Goal: Transaction & Acquisition: Obtain resource

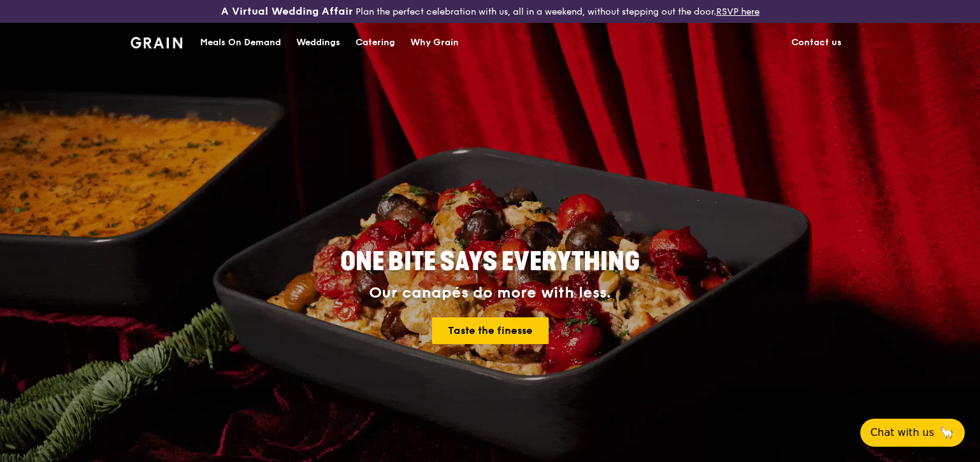
click at [380, 39] on div "Catering" at bounding box center [374, 43] width 39 height 38
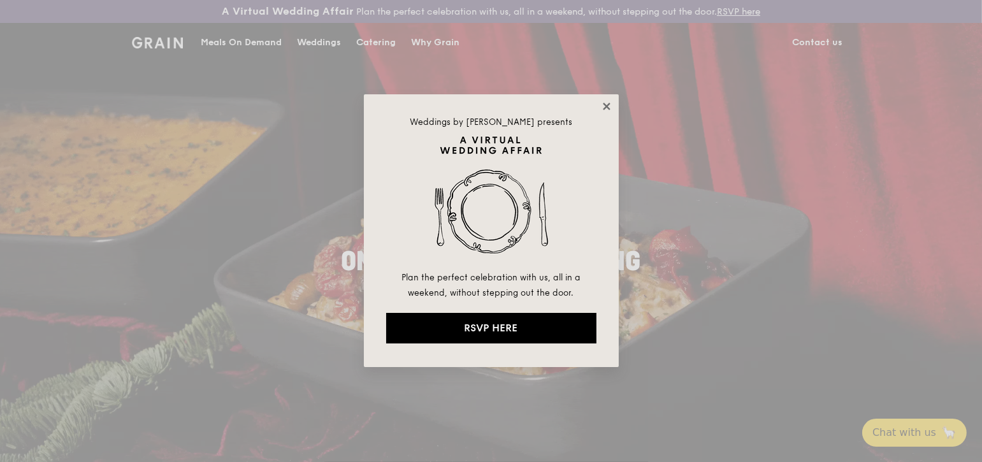
click at [606, 106] on icon at bounding box center [606, 106] width 7 height 7
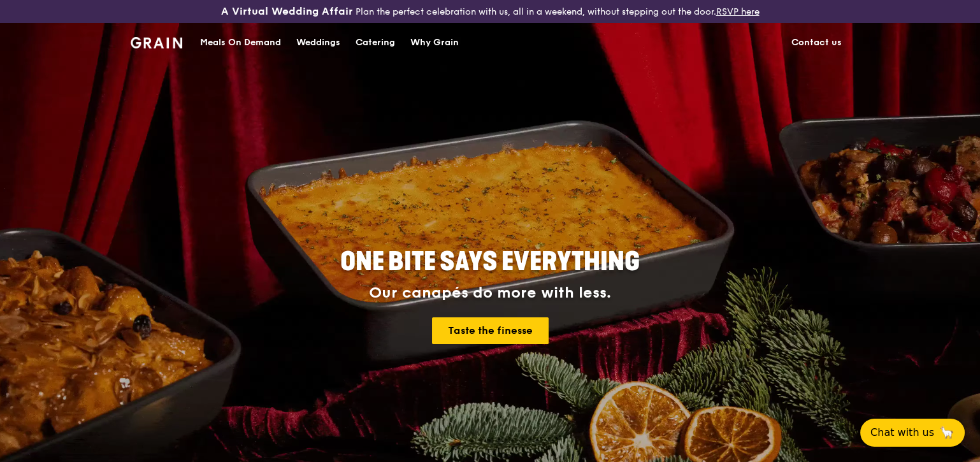
click at [255, 36] on div "Meals On Demand" at bounding box center [240, 43] width 81 height 38
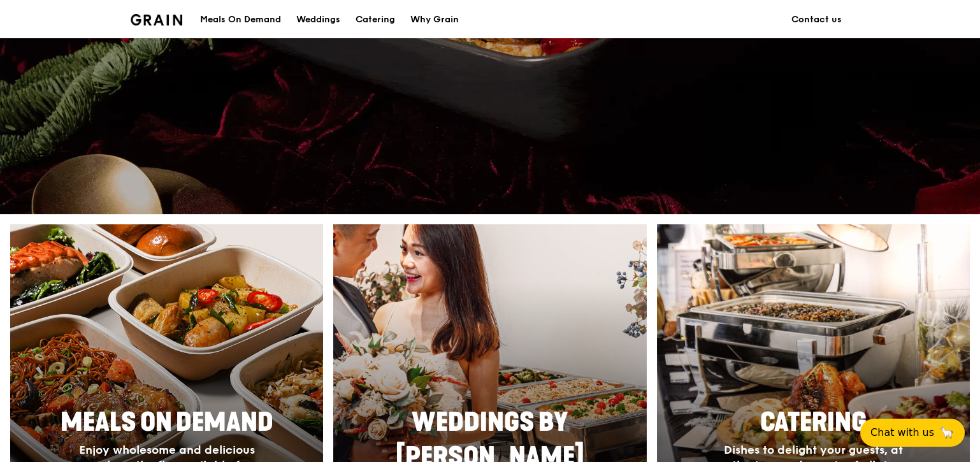
scroll to position [382, 0]
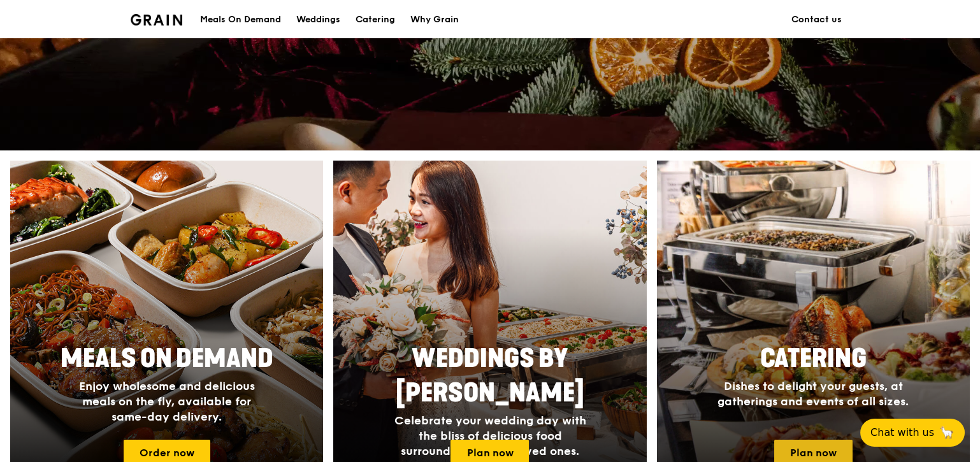
click at [817, 452] on link "Plan now" at bounding box center [813, 453] width 78 height 27
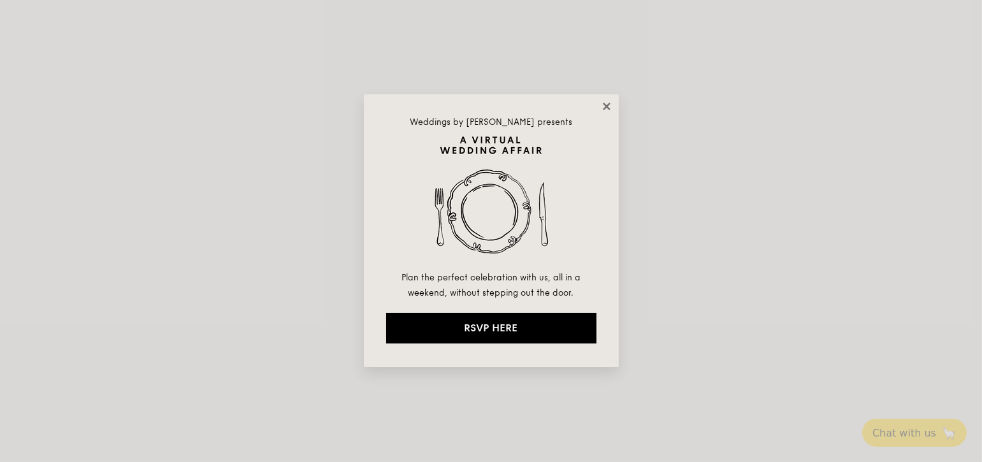
click at [606, 105] on icon at bounding box center [606, 106] width 7 height 7
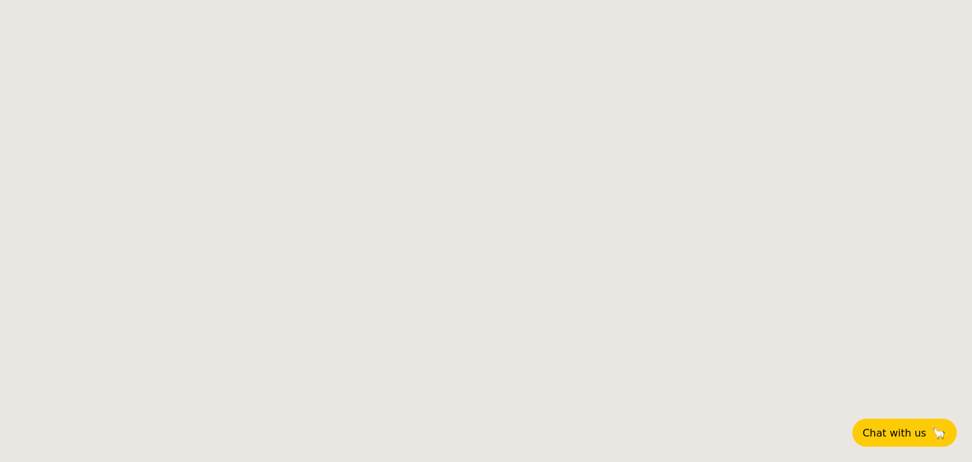
select select
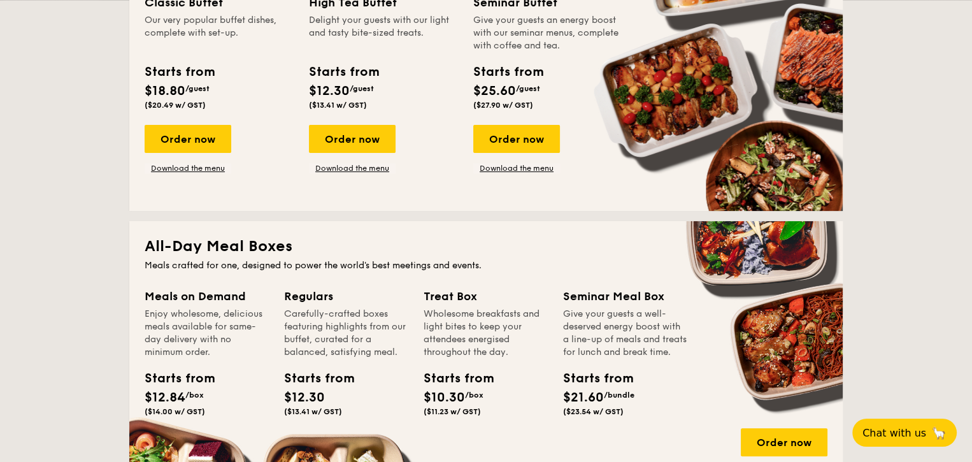
scroll to position [191, 0]
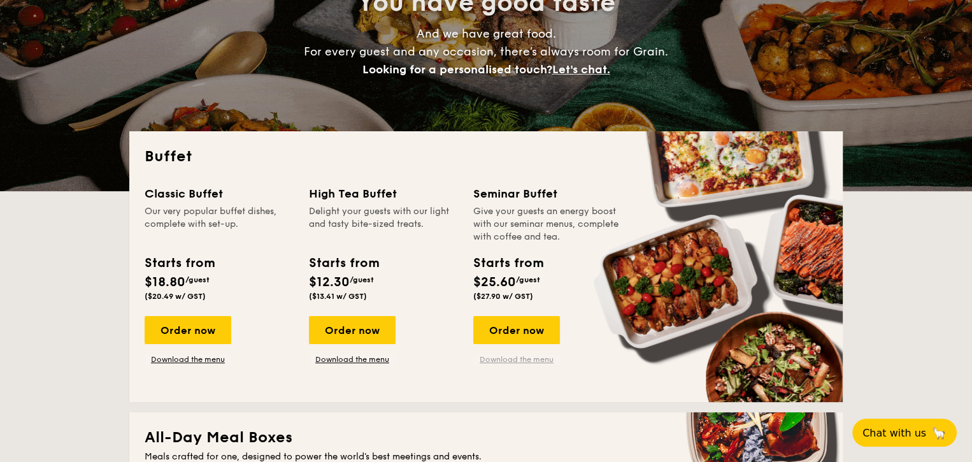
click at [528, 359] on link "Download the menu" at bounding box center [516, 359] width 87 height 10
